Goal: Information Seeking & Learning: Learn about a topic

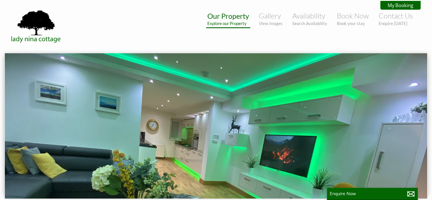
click at [229, 25] on small "Explore our Property" at bounding box center [228, 23] width 42 height 5
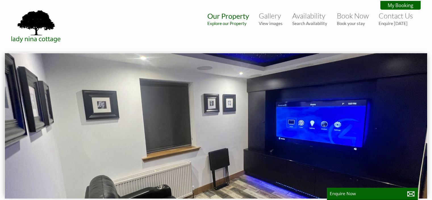
scroll to position [1, 0]
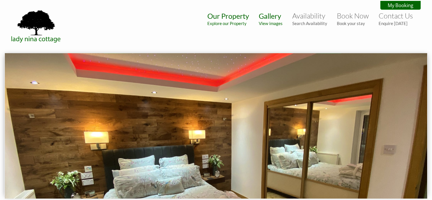
scroll to position [11, 0]
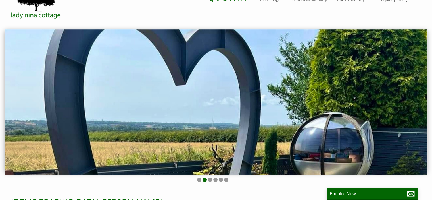
scroll to position [24, 0]
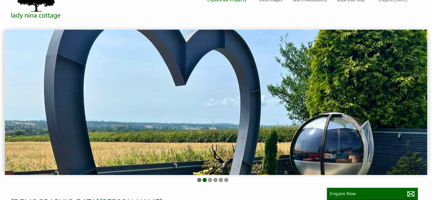
click at [199, 178] on li at bounding box center [199, 179] width 4 height 4
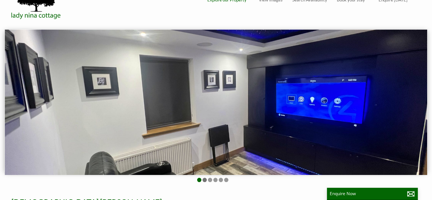
click at [204, 180] on li at bounding box center [204, 179] width 4 height 4
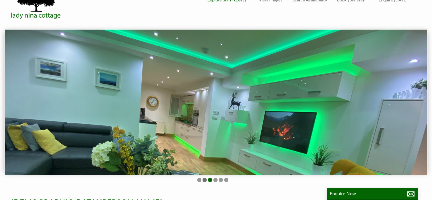
scroll to position [12, 0]
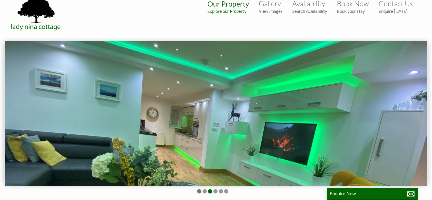
drag, startPoint x: 203, startPoint y: 189, endPoint x: 200, endPoint y: 189, distance: 3.1
click at [200, 189] on ul at bounding box center [212, 191] width 409 height 5
click at [200, 189] on li at bounding box center [199, 191] width 4 height 4
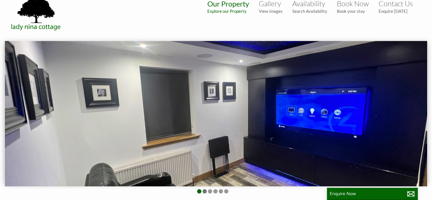
click at [204, 191] on li at bounding box center [204, 191] width 4 height 4
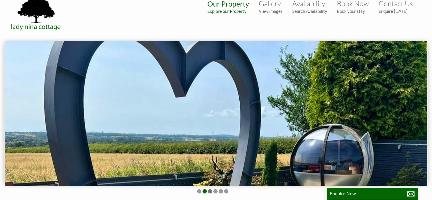
click at [210, 190] on li at bounding box center [210, 191] width 4 height 4
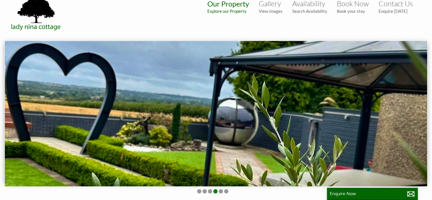
click at [216, 191] on li at bounding box center [215, 191] width 4 height 4
click at [220, 191] on li at bounding box center [221, 191] width 4 height 4
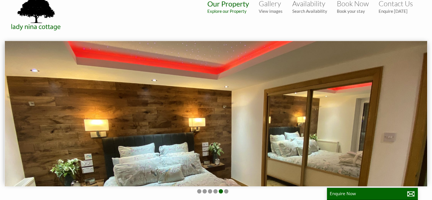
click at [229, 190] on ul at bounding box center [212, 191] width 409 height 5
click at [225, 189] on li at bounding box center [226, 191] width 4 height 4
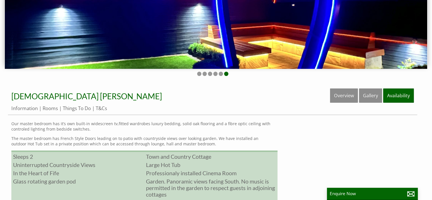
scroll to position [130, 0]
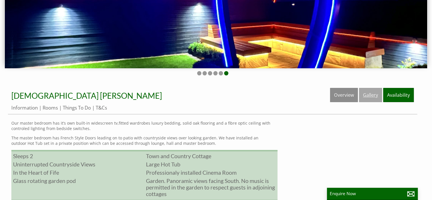
click at [369, 95] on link "Gallery" at bounding box center [370, 95] width 23 height 14
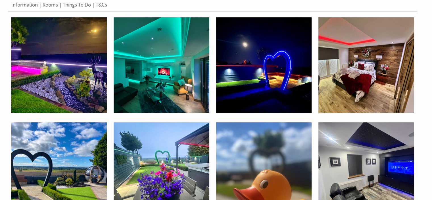
scroll to position [234, 0]
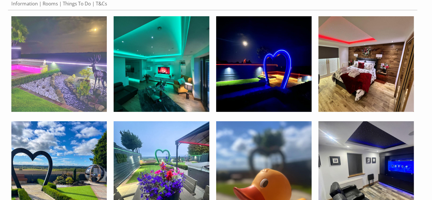
click at [60, 74] on img at bounding box center [58, 63] width 95 height 95
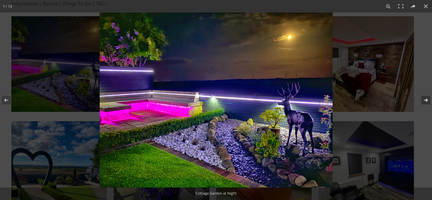
click at [427, 99] on button at bounding box center [422, 100] width 20 height 28
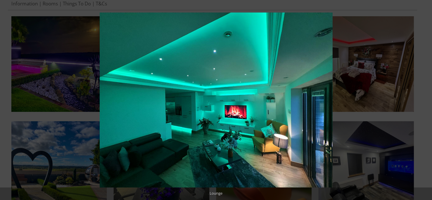
click at [427, 99] on button at bounding box center [422, 100] width 20 height 28
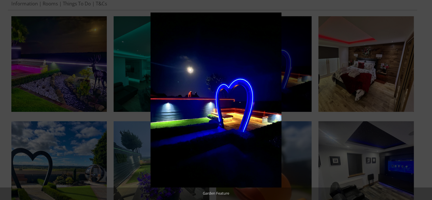
click at [427, 99] on button at bounding box center [422, 100] width 20 height 28
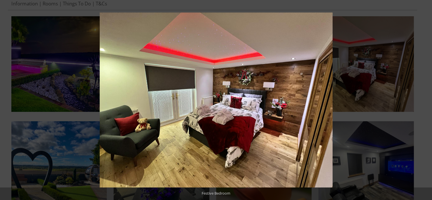
click at [427, 99] on button at bounding box center [422, 100] width 20 height 28
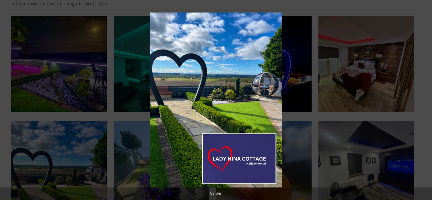
click at [427, 99] on button at bounding box center [422, 100] width 20 height 28
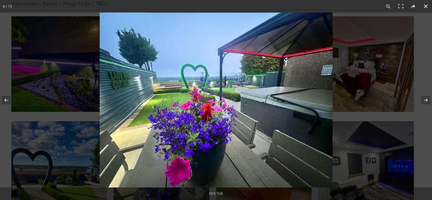
drag, startPoint x: 434, startPoint y: 83, endPoint x: 415, endPoint y: 64, distance: 27.1
click at [415, 64] on div at bounding box center [316, 112] width 432 height 200
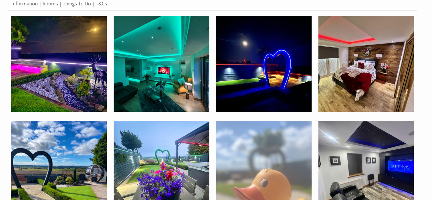
click at [269, 175] on img at bounding box center [263, 168] width 95 height 95
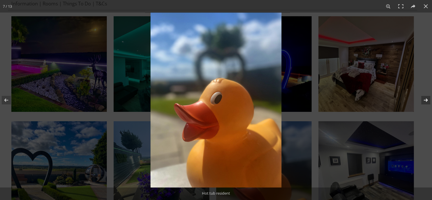
drag, startPoint x: 430, startPoint y: 97, endPoint x: 426, endPoint y: 99, distance: 4.2
click at [426, 99] on button at bounding box center [422, 100] width 20 height 28
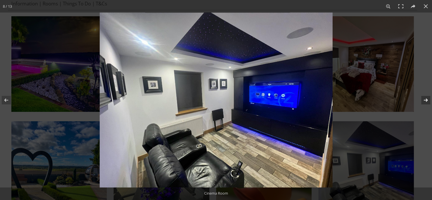
drag, startPoint x: 426, startPoint y: 100, endPoint x: 431, endPoint y: 108, distance: 9.2
click at [426, 99] on button at bounding box center [422, 100] width 20 height 28
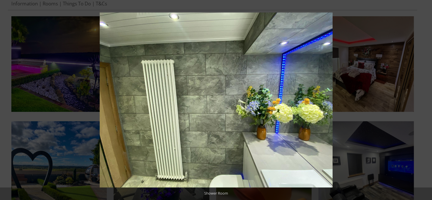
click at [426, 99] on button at bounding box center [422, 100] width 20 height 28
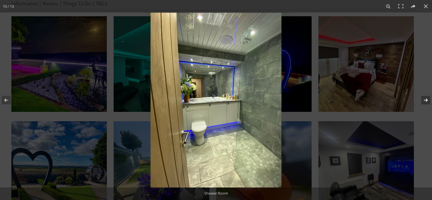
click at [426, 99] on button at bounding box center [422, 100] width 20 height 28
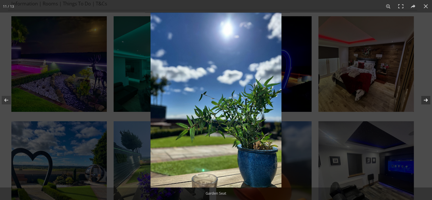
click at [426, 99] on button at bounding box center [422, 100] width 20 height 28
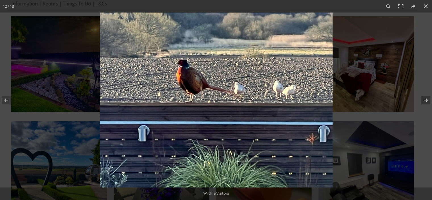
click at [426, 99] on button at bounding box center [422, 100] width 20 height 28
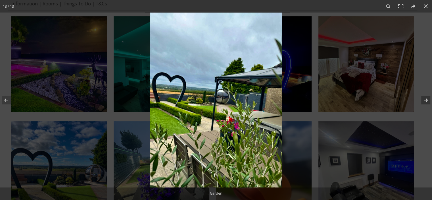
click at [426, 99] on button at bounding box center [422, 100] width 20 height 28
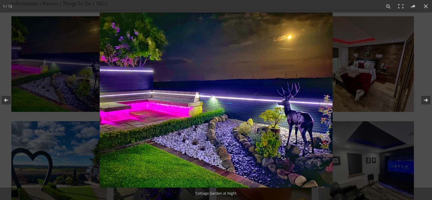
click at [7, 101] on button at bounding box center [10, 100] width 20 height 28
